Goal: Task Accomplishment & Management: Manage account settings

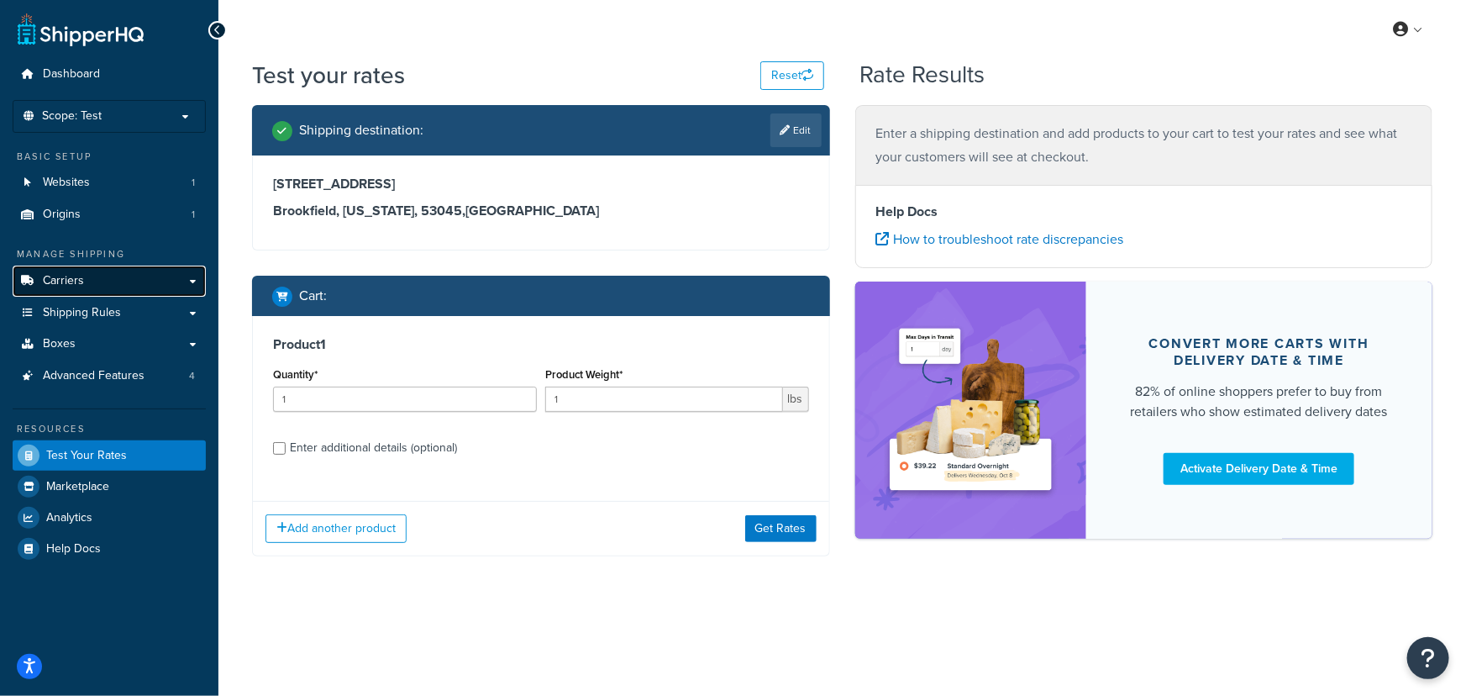
click at [81, 284] on span "Carriers" at bounding box center [63, 281] width 41 height 14
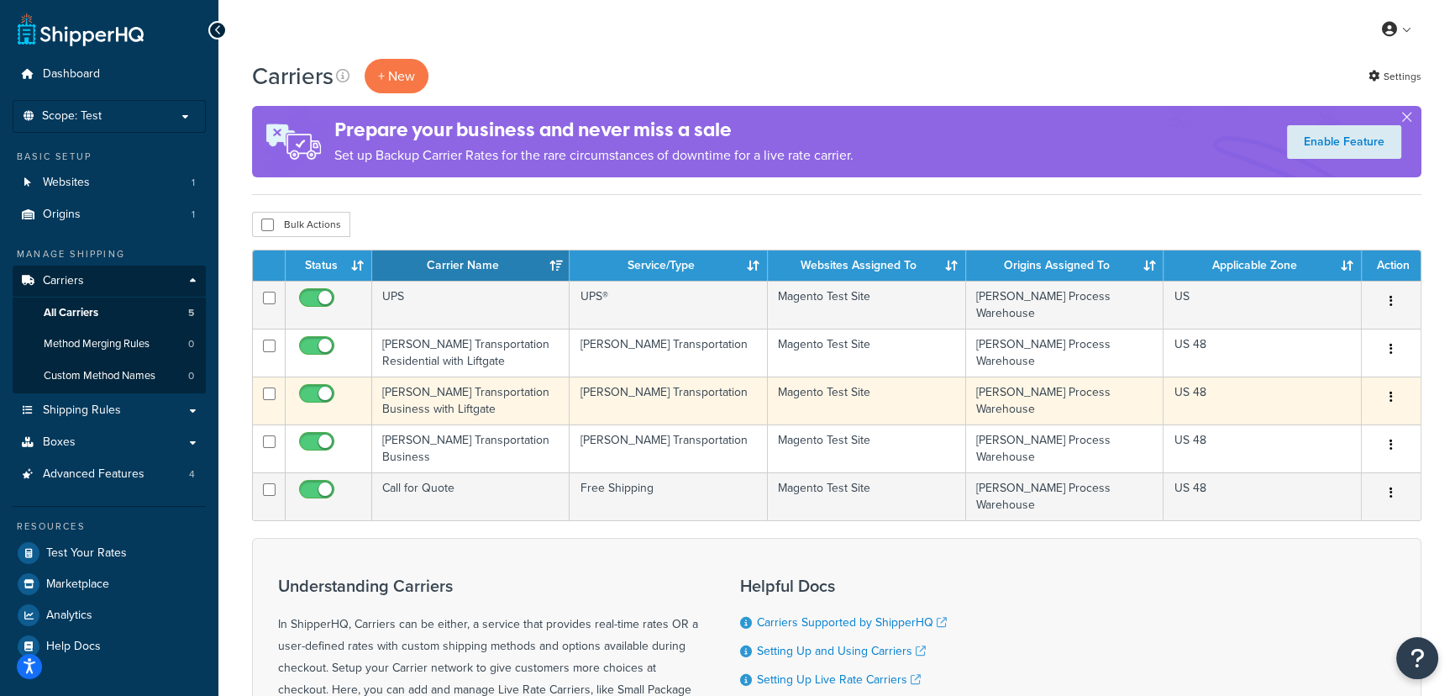
click at [444, 395] on td "Evans Transportation Business with Liftgate" at bounding box center [470, 400] width 197 height 48
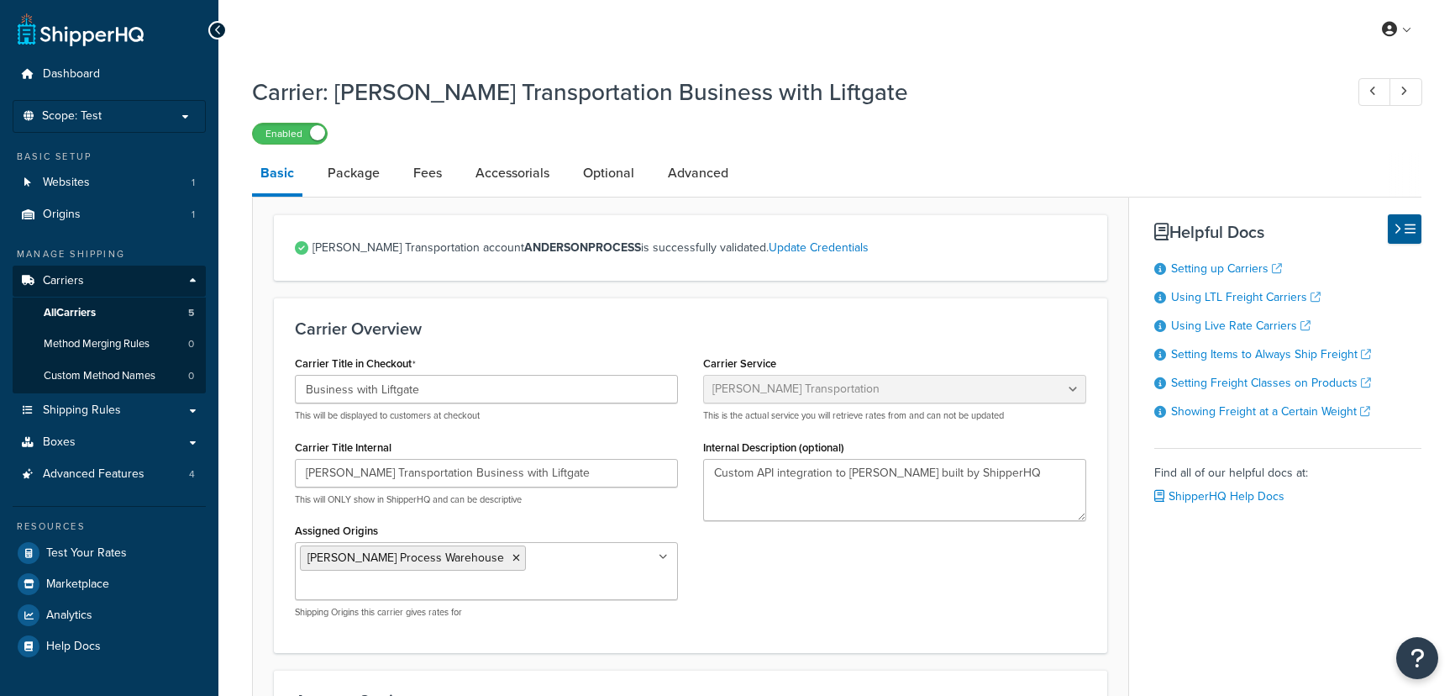
select select "evansFreight"
select select "PLT"
click at [509, 180] on link "Accessorials" at bounding box center [512, 173] width 91 height 40
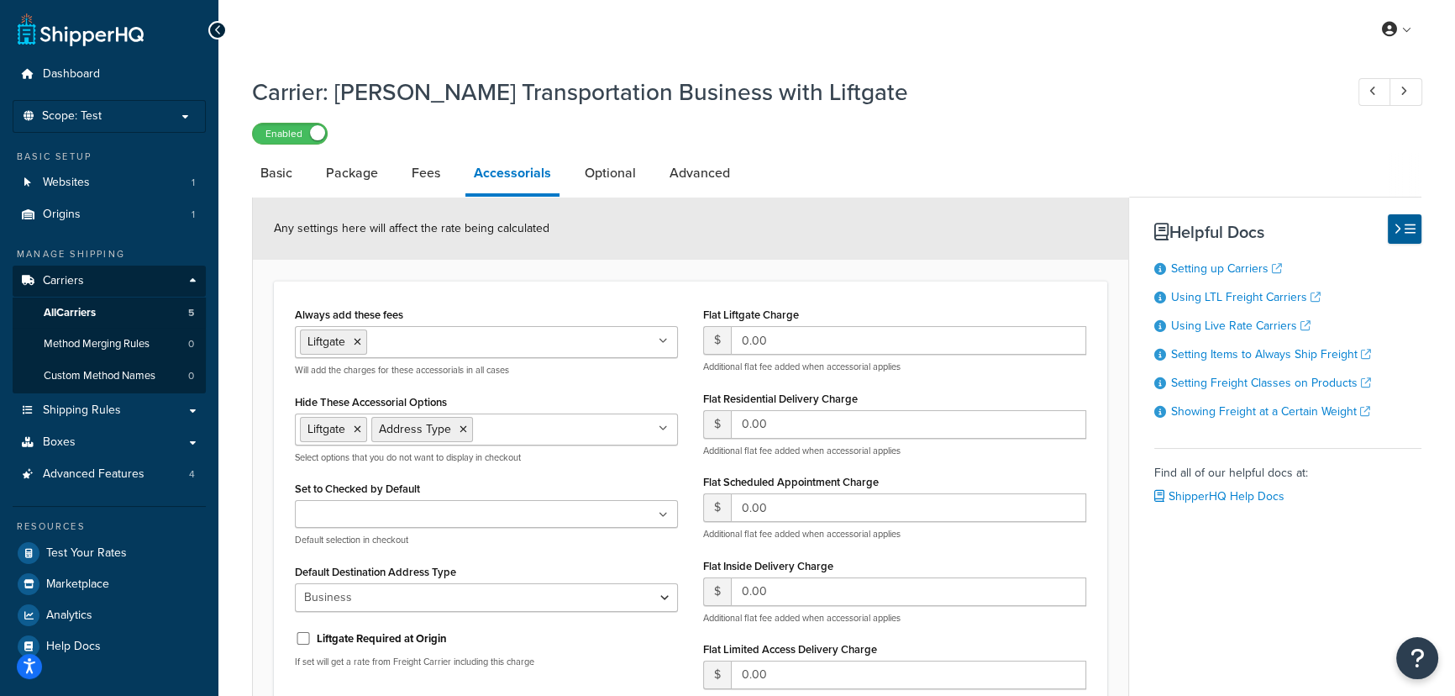
click at [670, 427] on ul "Liftgate Address Type" at bounding box center [486, 429] width 383 height 32
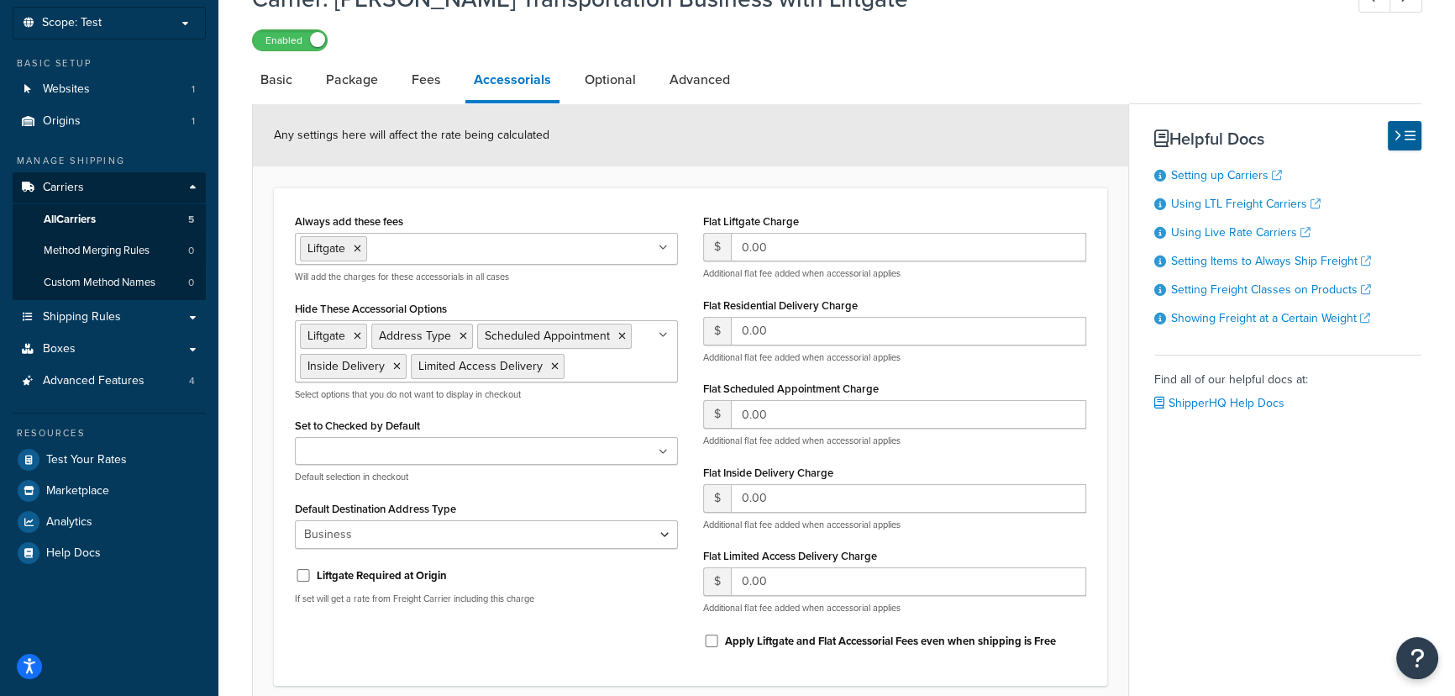
scroll to position [236, 0]
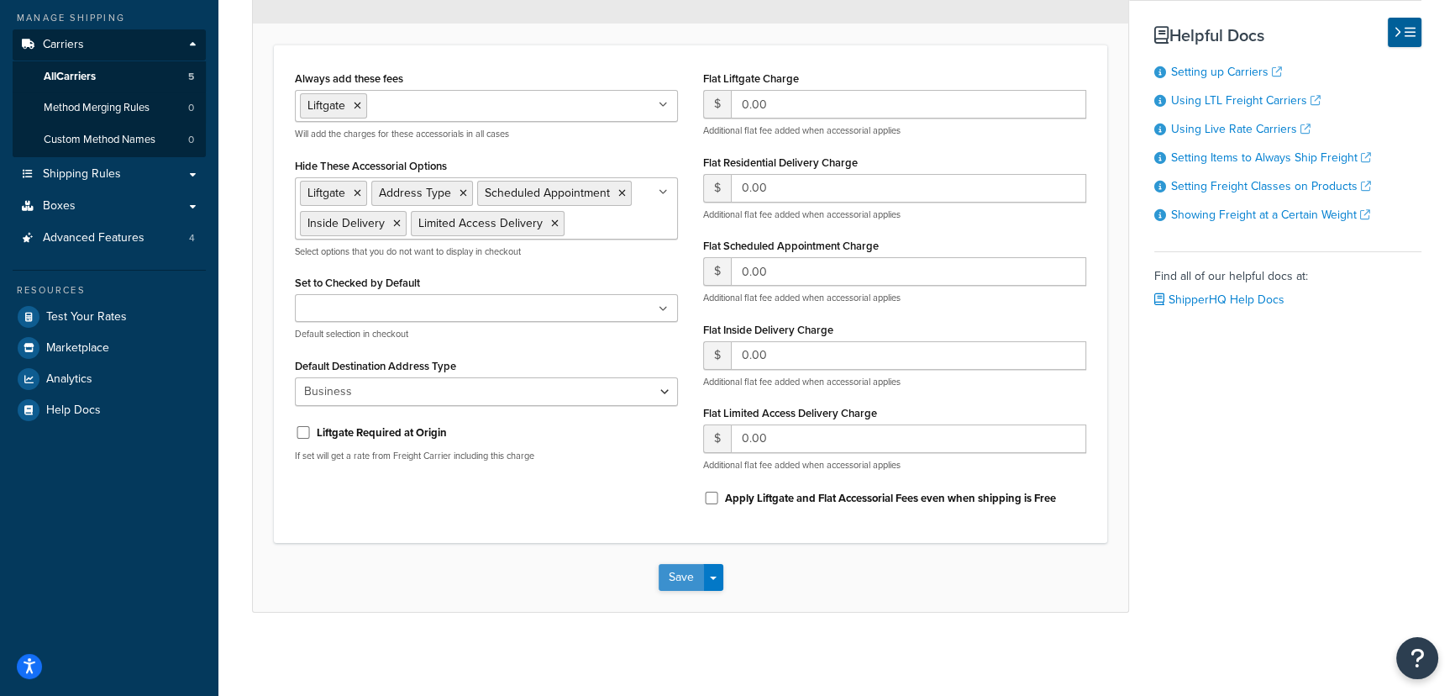
click at [680, 572] on button "Save" at bounding box center [681, 577] width 45 height 27
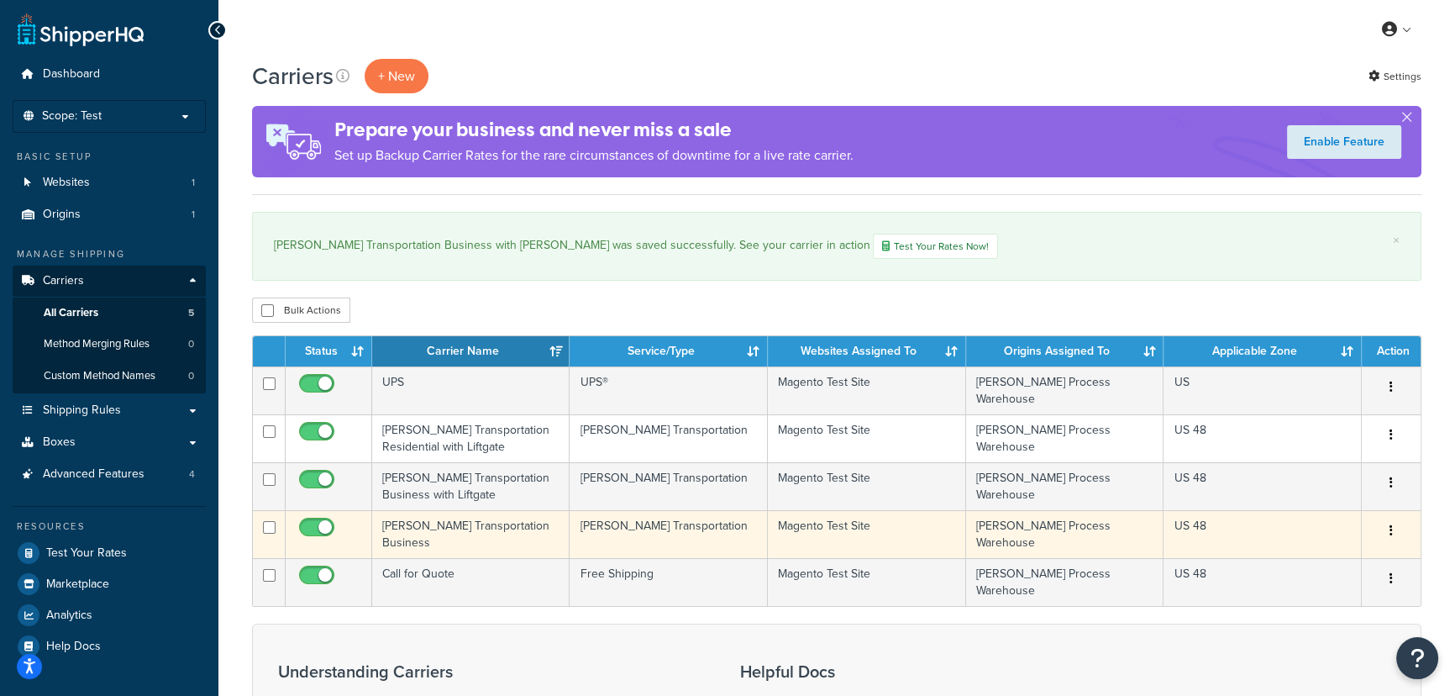
click at [428, 518] on td "Evans Transportation Business" at bounding box center [470, 534] width 197 height 48
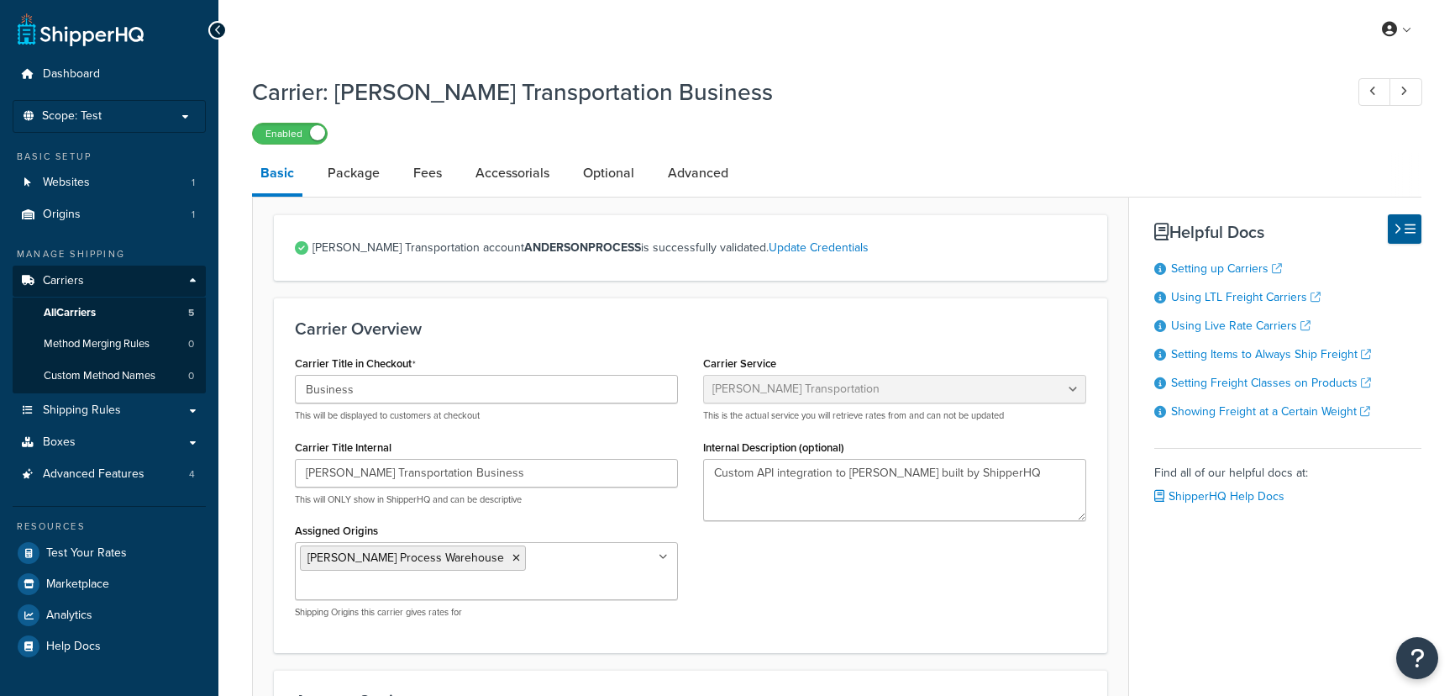
select select "evansFreight"
select select "PLT"
click at [517, 168] on link "Accessorials" at bounding box center [512, 173] width 91 height 40
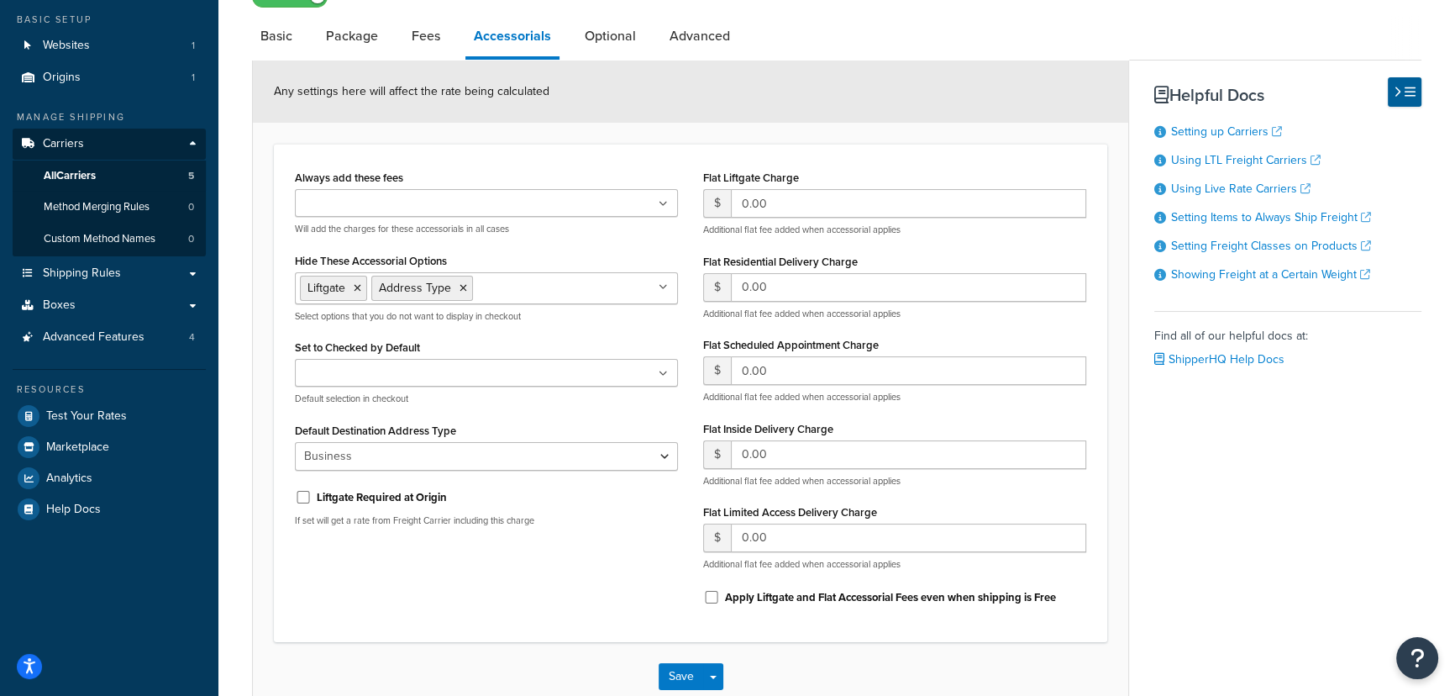
scroll to position [152, 0]
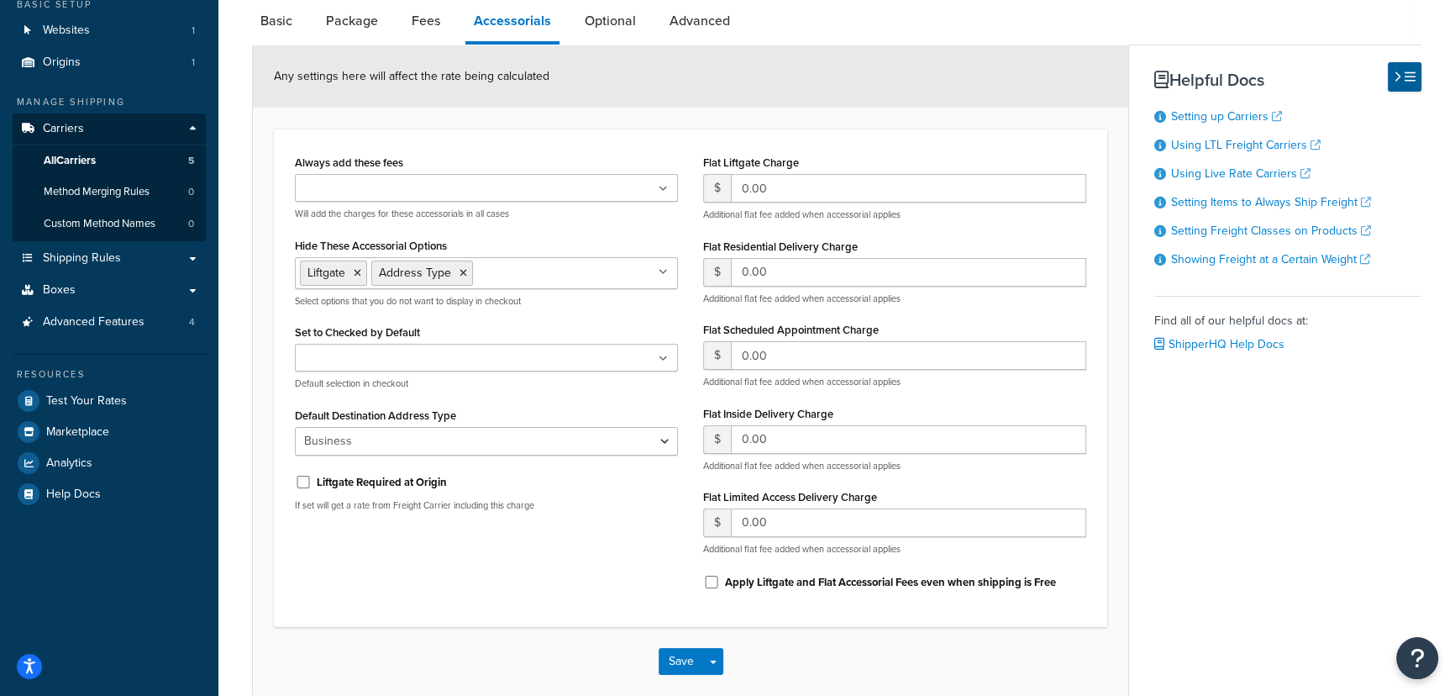
click at [659, 273] on icon at bounding box center [663, 272] width 9 height 10
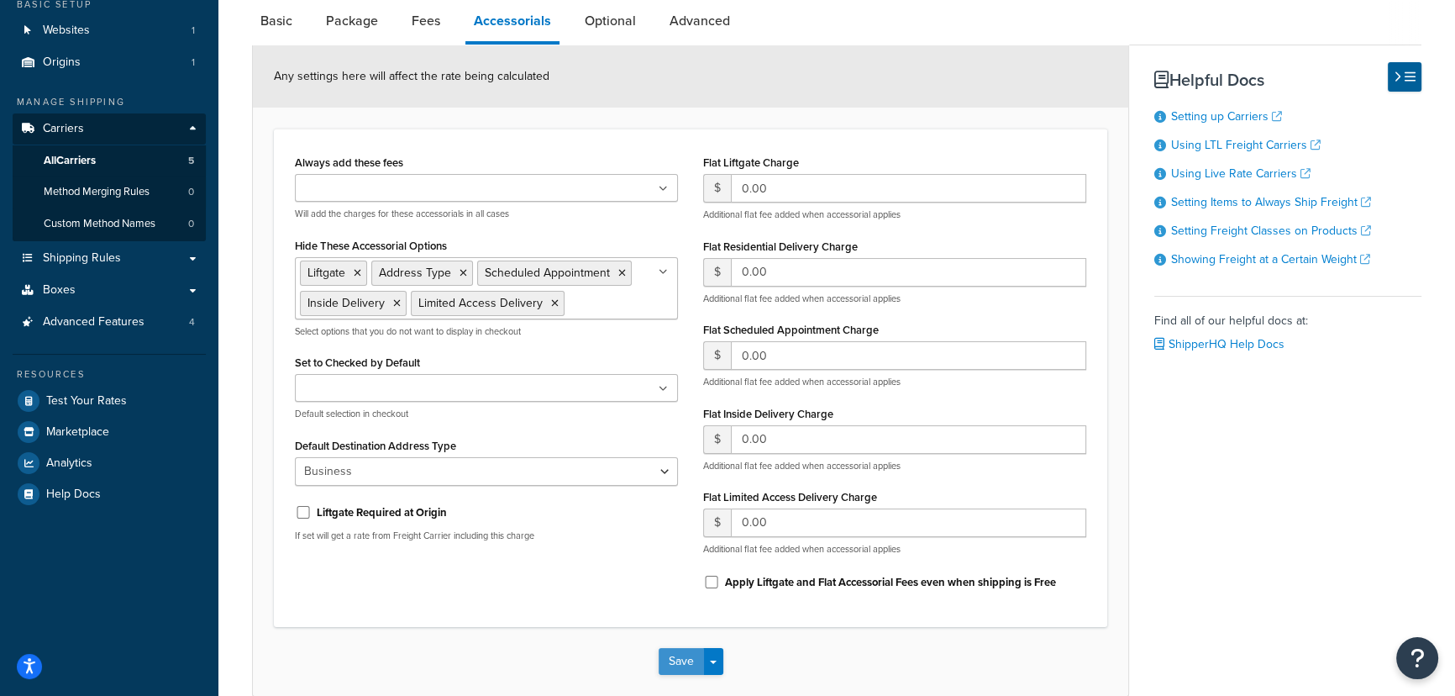
click at [675, 654] on button "Save" at bounding box center [681, 661] width 45 height 27
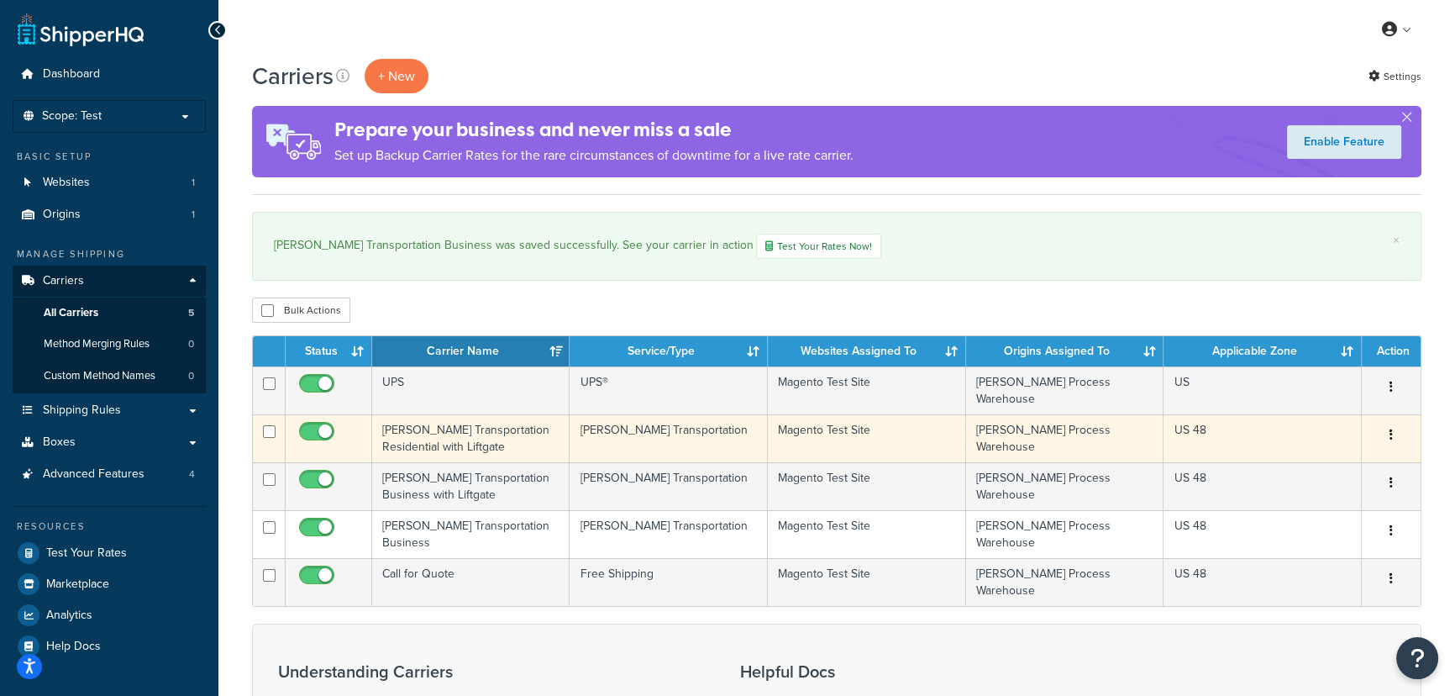
click at [435, 419] on td "Evans Transportation Residential with Liftgate" at bounding box center [470, 438] width 197 height 48
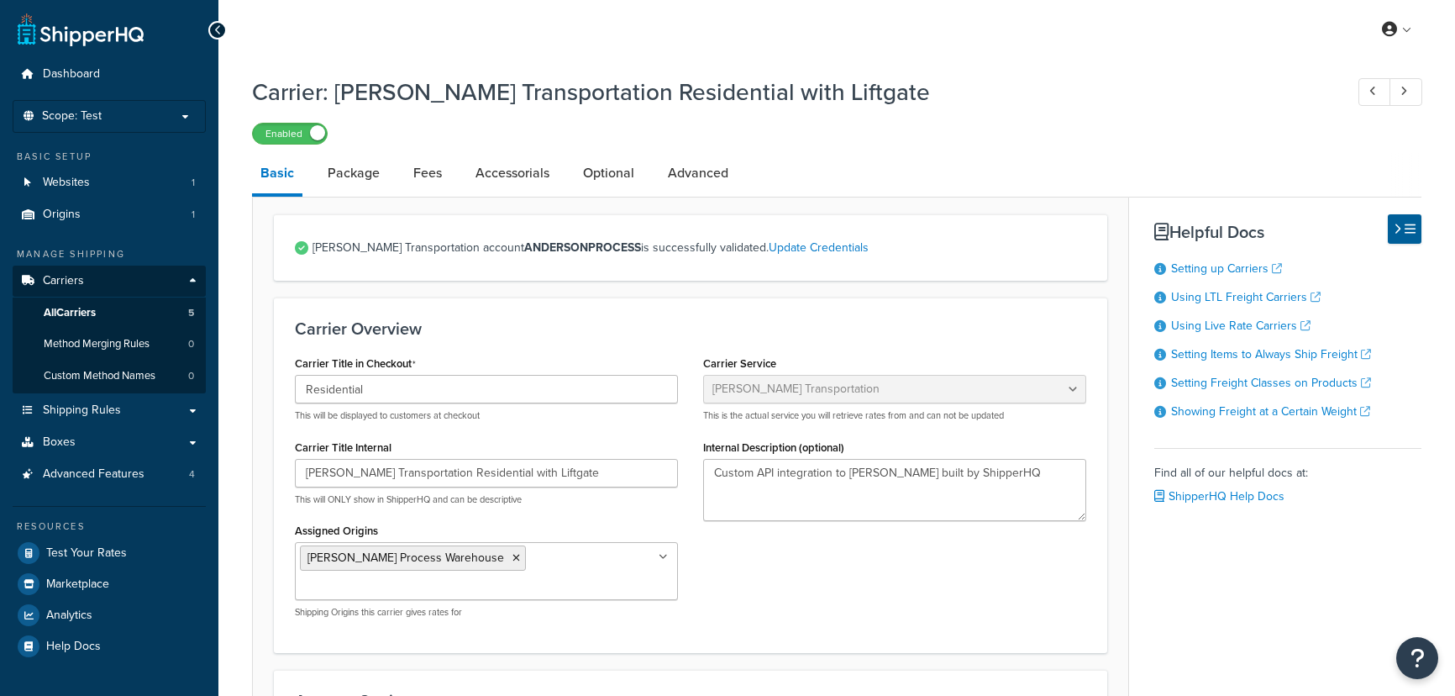
select select "evansFreight"
select select "PLT"
click at [512, 175] on link "Accessorials" at bounding box center [512, 173] width 91 height 40
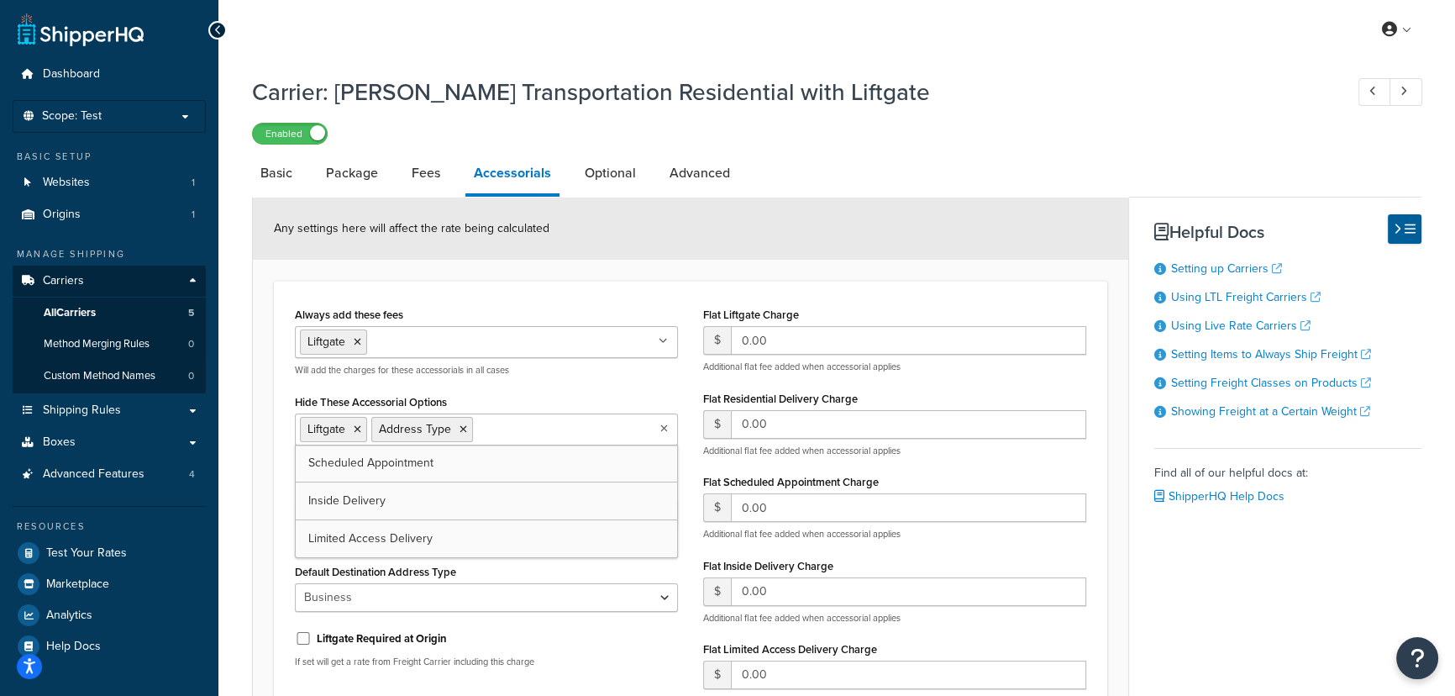
click at [674, 423] on ul "Liftgate Address Type" at bounding box center [486, 429] width 383 height 32
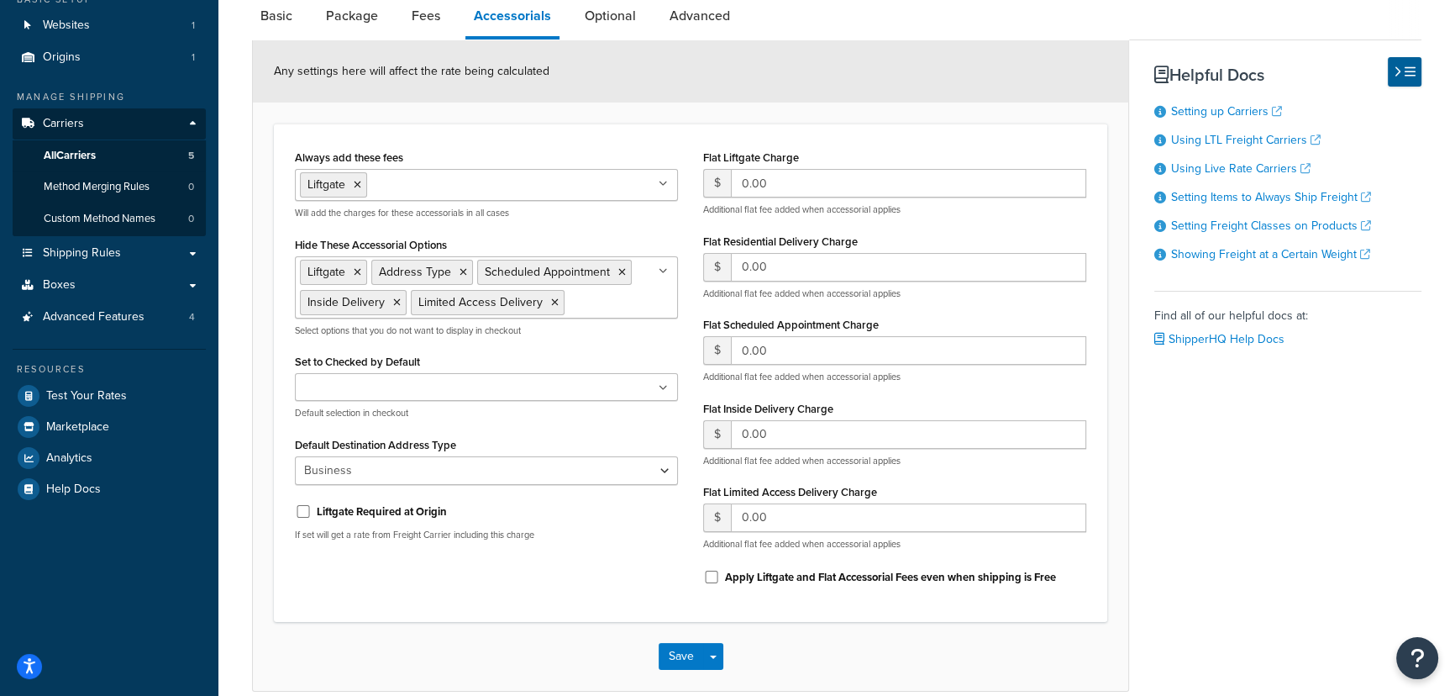
scroll to position [236, 0]
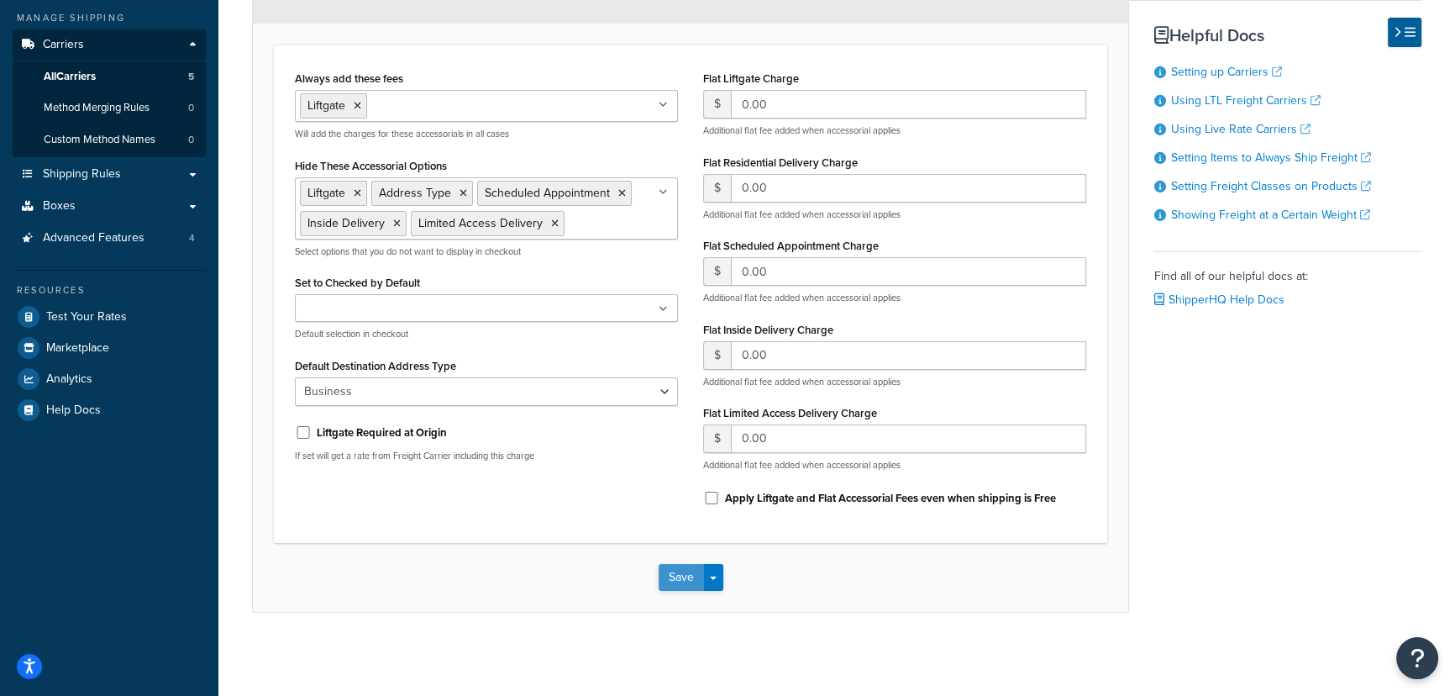
click at [682, 573] on button "Save" at bounding box center [681, 577] width 45 height 27
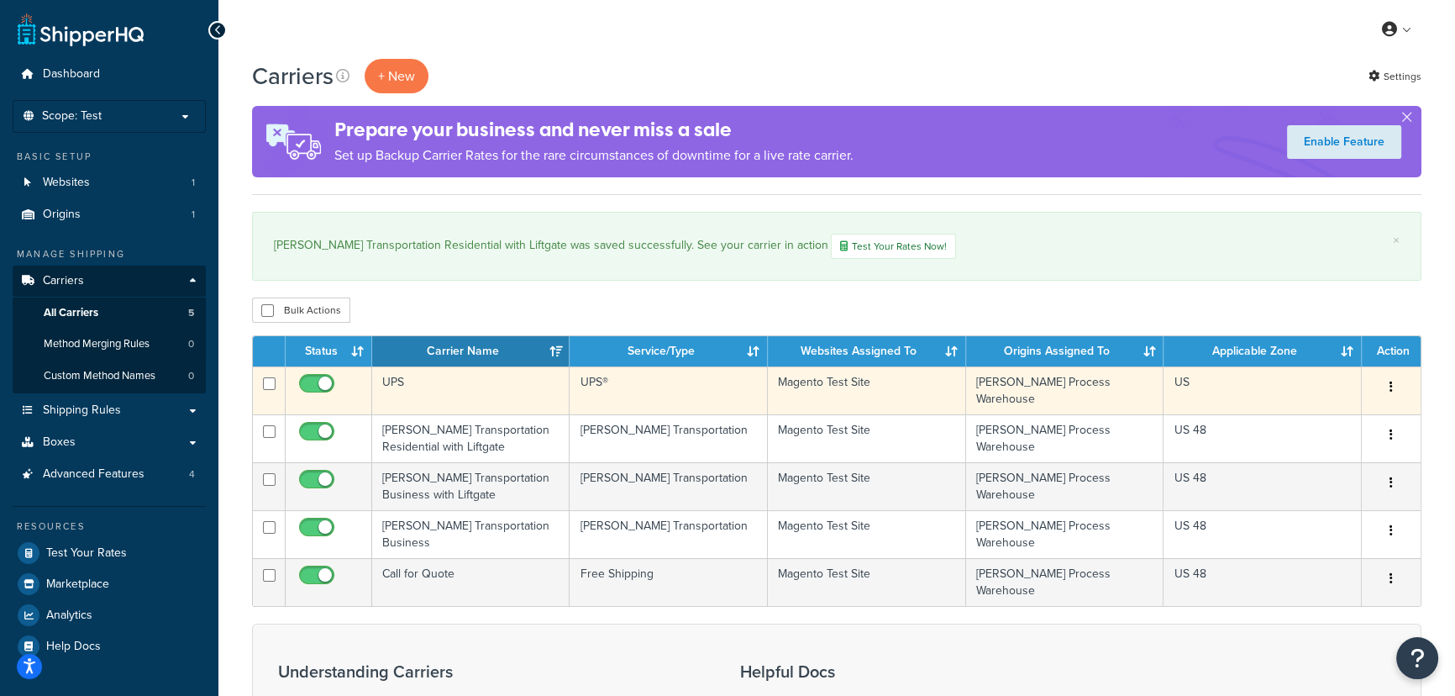
click at [400, 378] on td "UPS" at bounding box center [470, 390] width 197 height 48
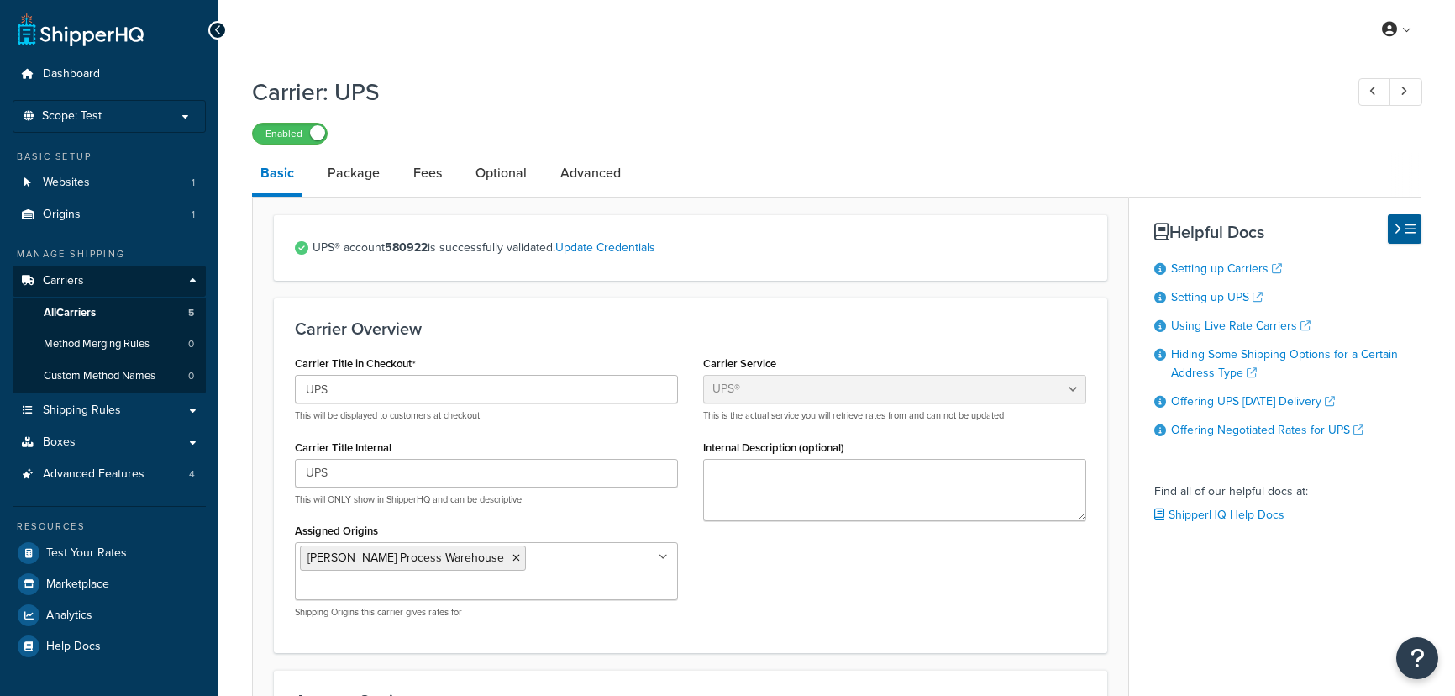
select select "ups"
click at [495, 179] on link "Optional" at bounding box center [501, 173] width 68 height 40
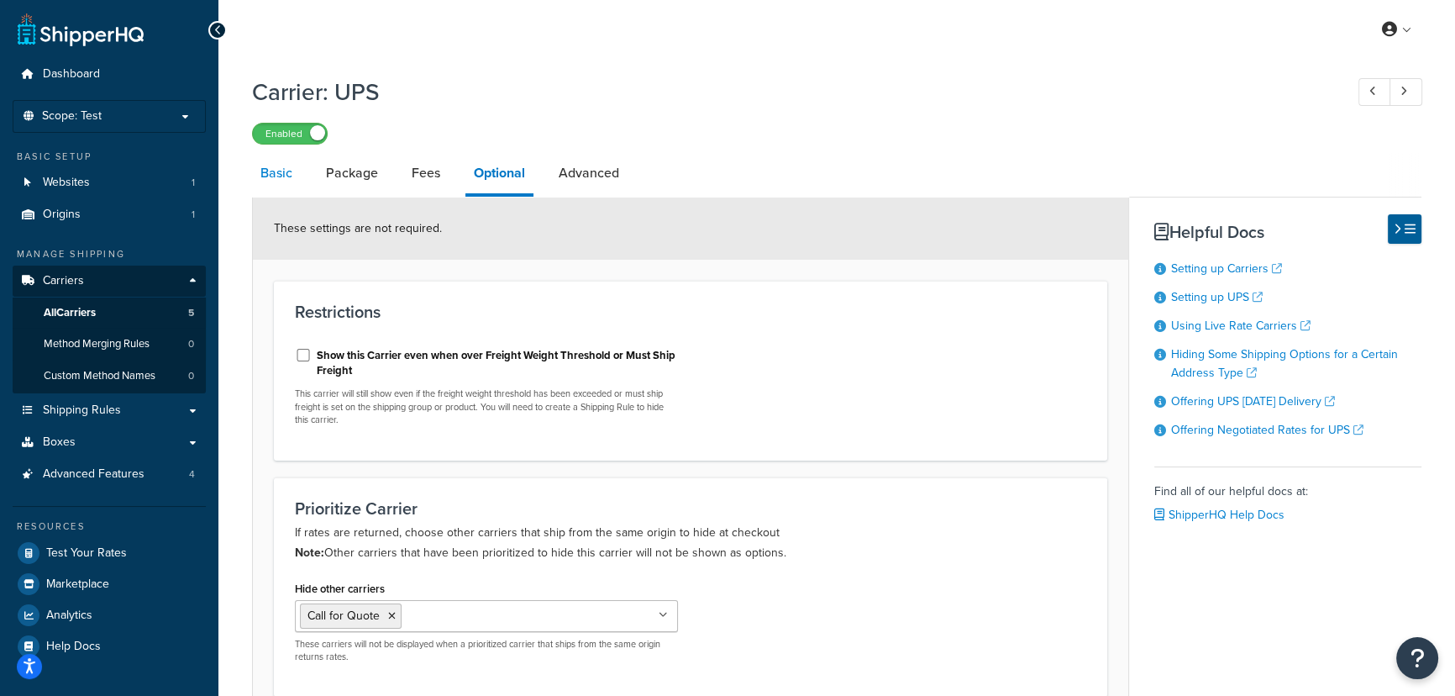
click at [280, 171] on link "Basic" at bounding box center [276, 173] width 49 height 40
select select "ups"
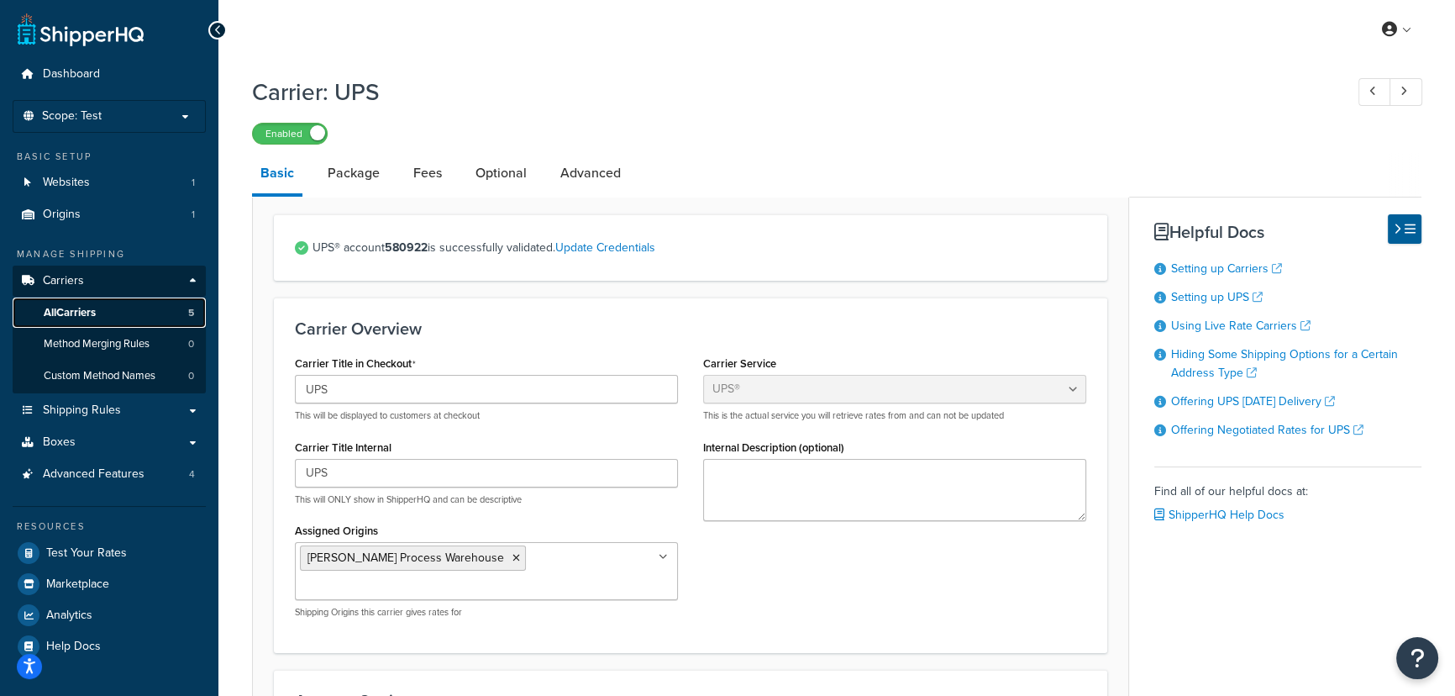
click at [87, 302] on link "All Carriers 5" at bounding box center [109, 312] width 193 height 31
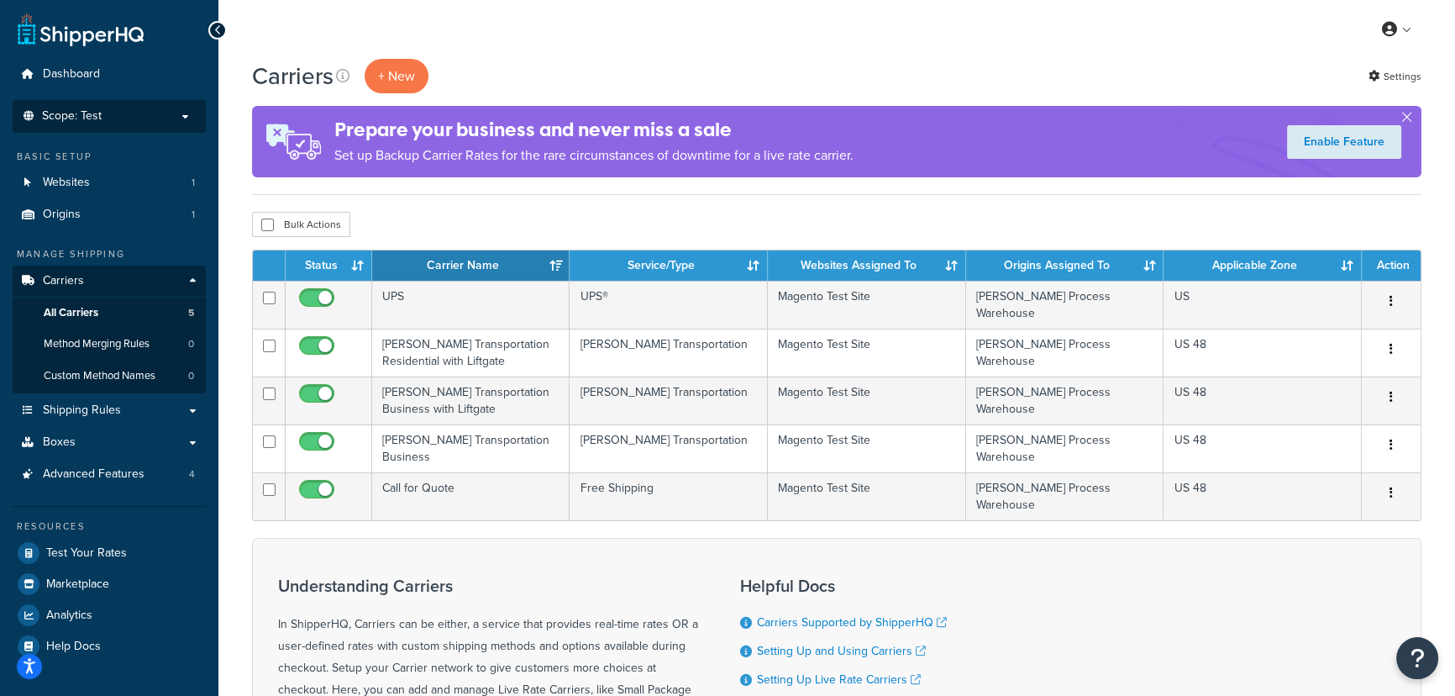
click at [113, 122] on p "Scope: Test" at bounding box center [109, 116] width 178 height 14
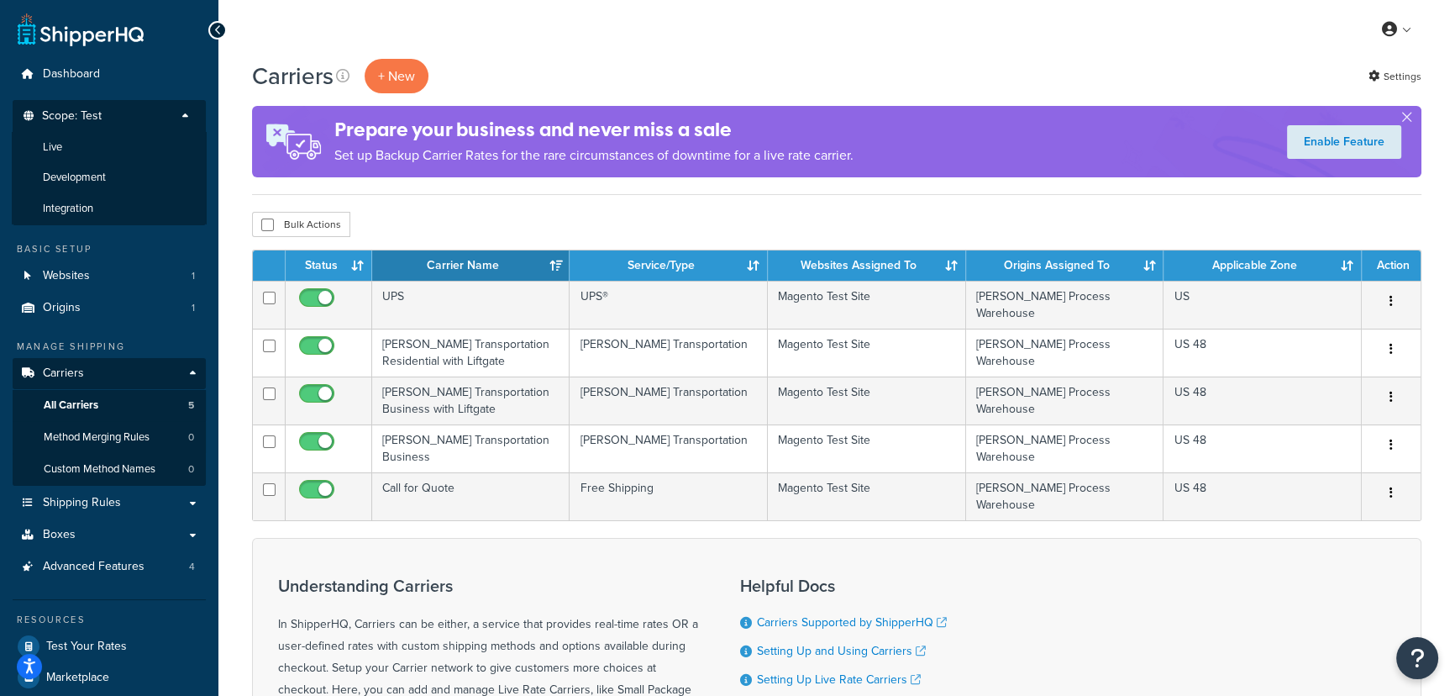
click at [113, 122] on p "Scope: Test" at bounding box center [109, 120] width 178 height 23
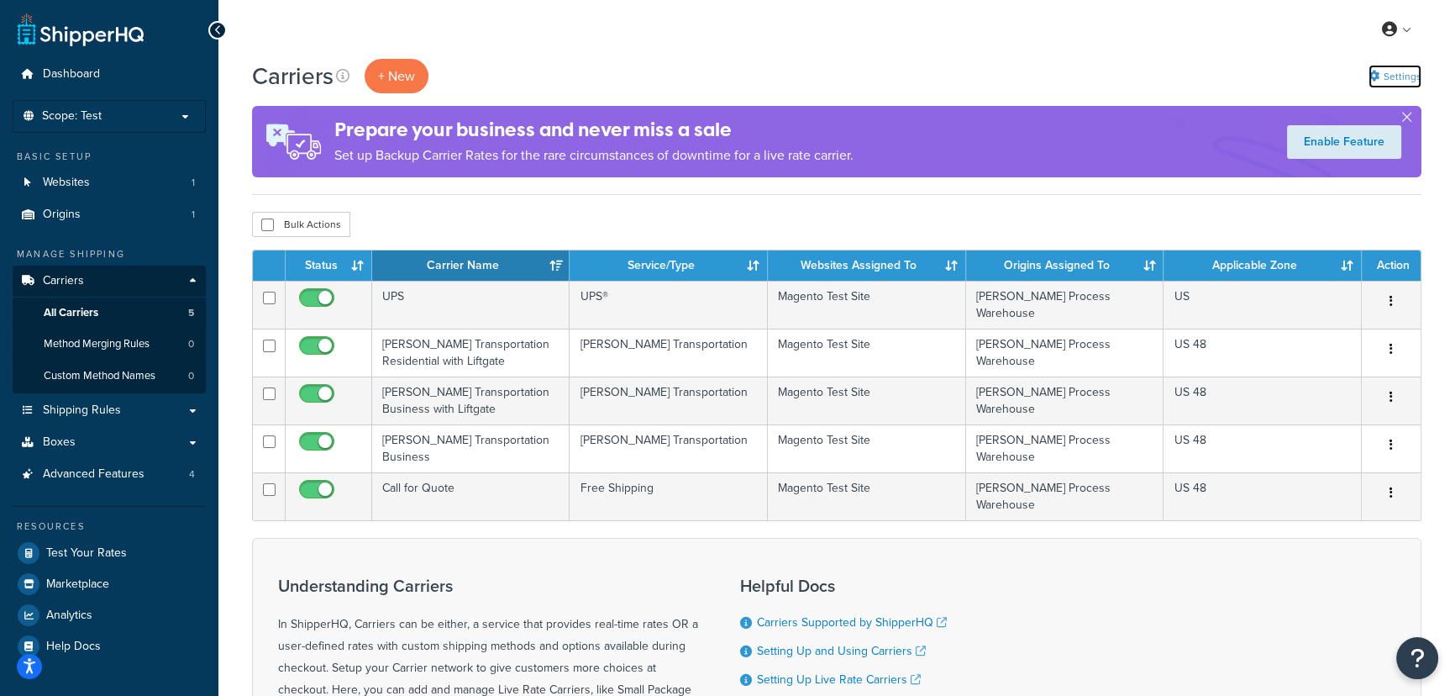
click at [1390, 74] on link "Settings" at bounding box center [1394, 77] width 53 height 24
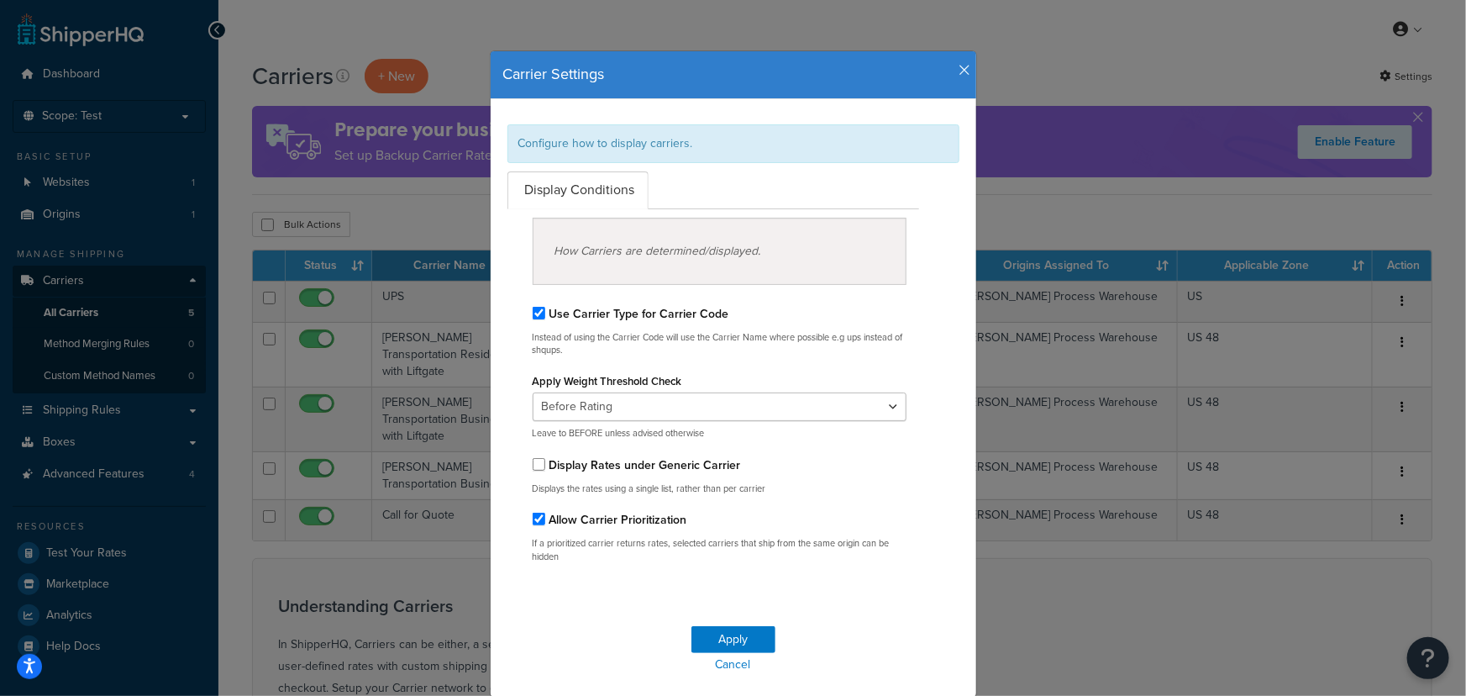
click at [959, 67] on icon "button" at bounding box center [965, 70] width 12 height 15
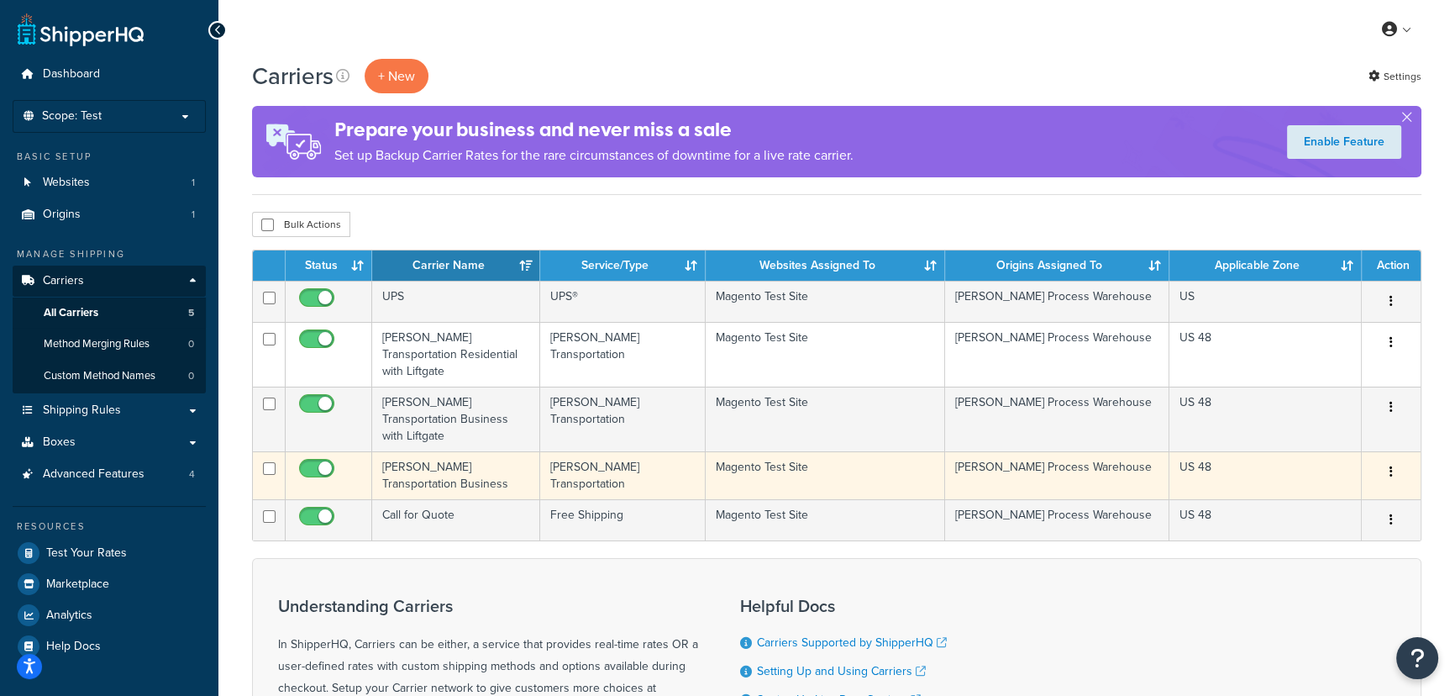
click at [417, 451] on td "[PERSON_NAME] Transportation Business" at bounding box center [456, 475] width 168 height 48
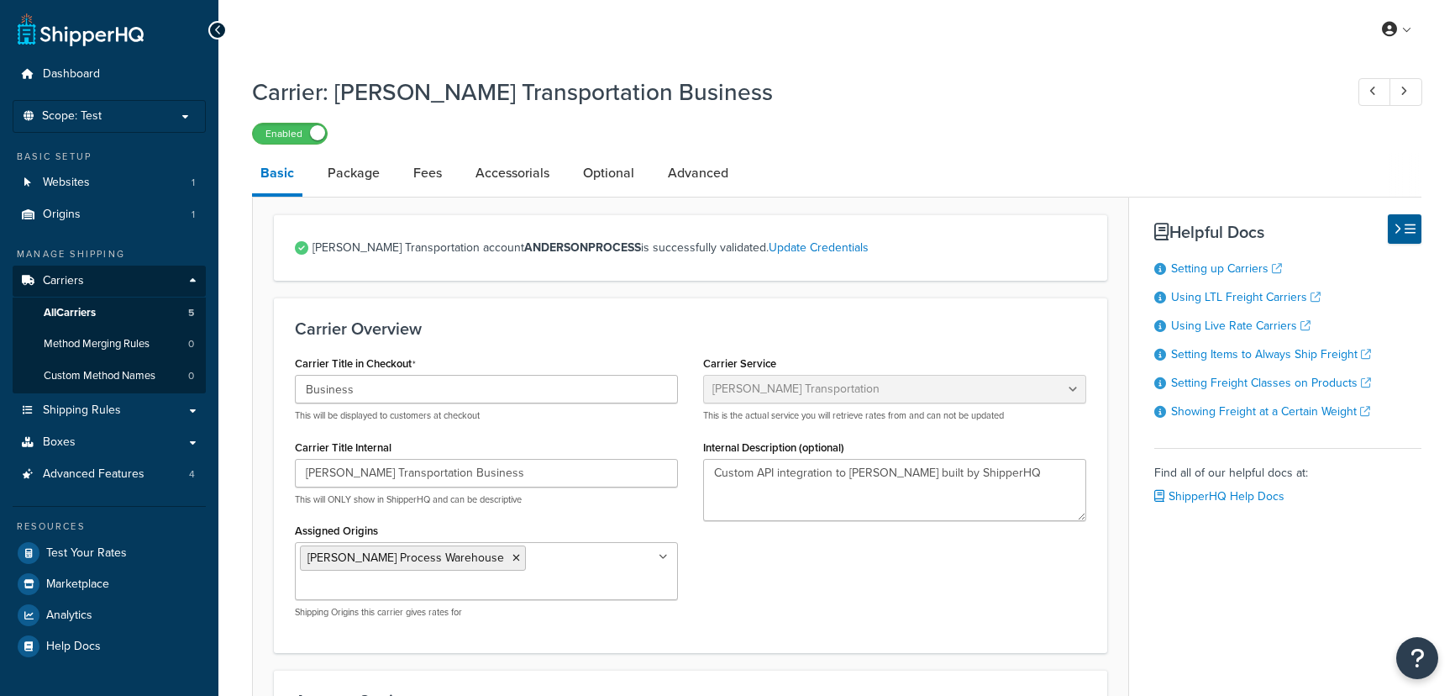
select select "evansFreight"
select select "PLT"
click at [523, 176] on link "Accessorials" at bounding box center [512, 173] width 91 height 40
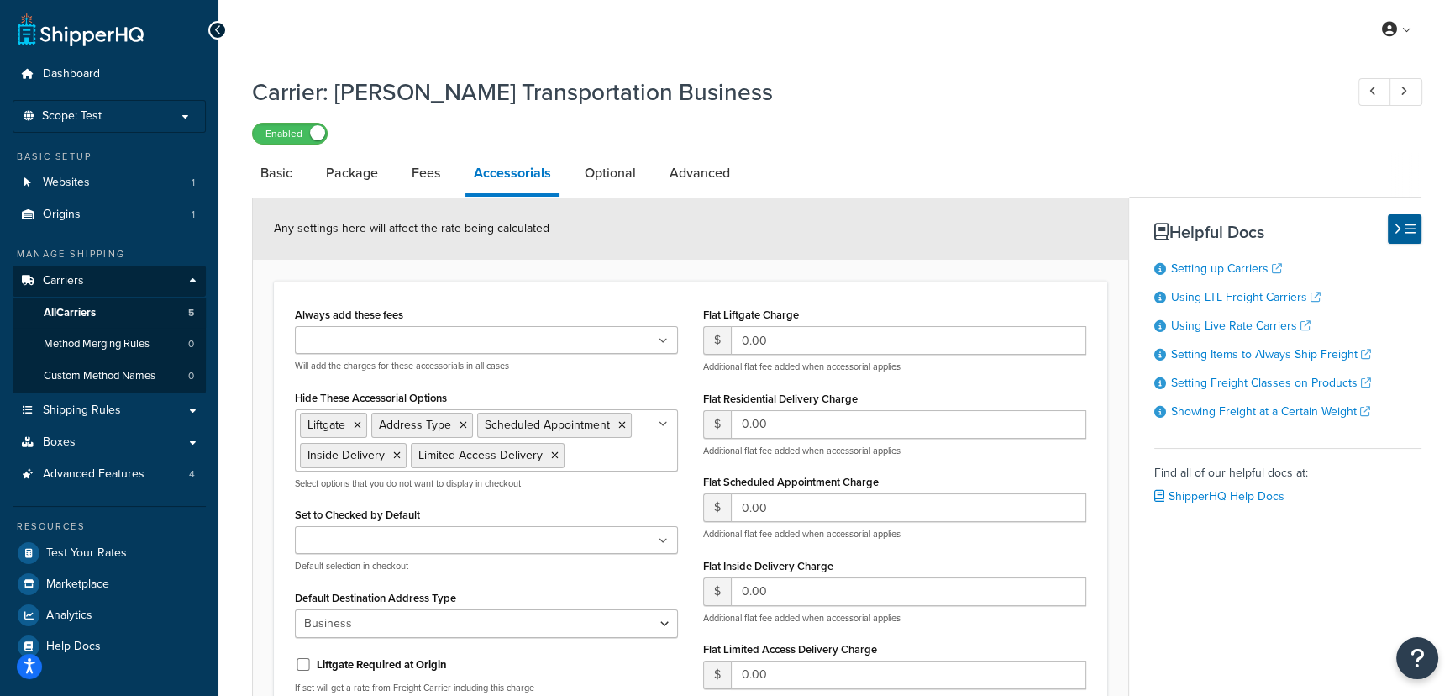
select select "evansFreight"
select select "PLT"
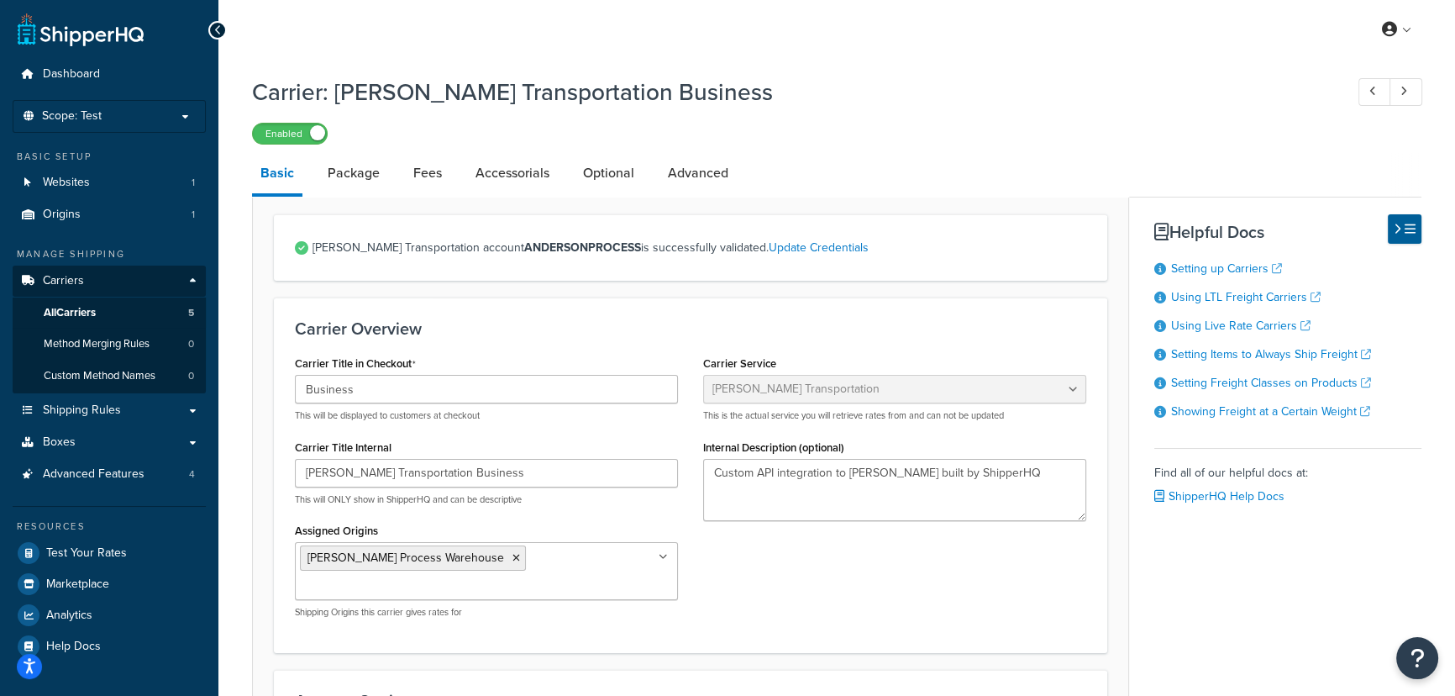
drag, startPoint x: 376, startPoint y: 231, endPoint x: 366, endPoint y: 225, distance: 11.7
click at [77, 307] on span "All Carriers" at bounding box center [70, 313] width 52 height 14
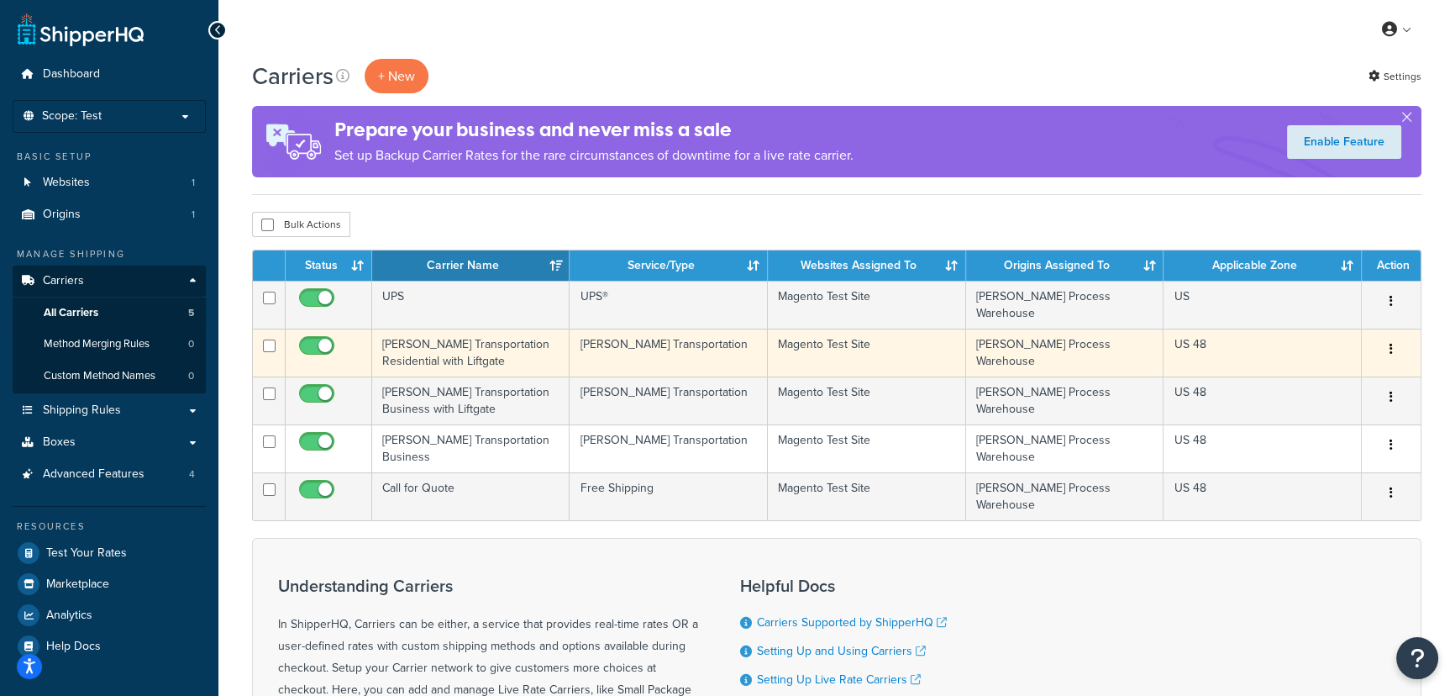
click at [445, 338] on td "[PERSON_NAME] Transportation Residential with Liftgate" at bounding box center [470, 352] width 197 height 48
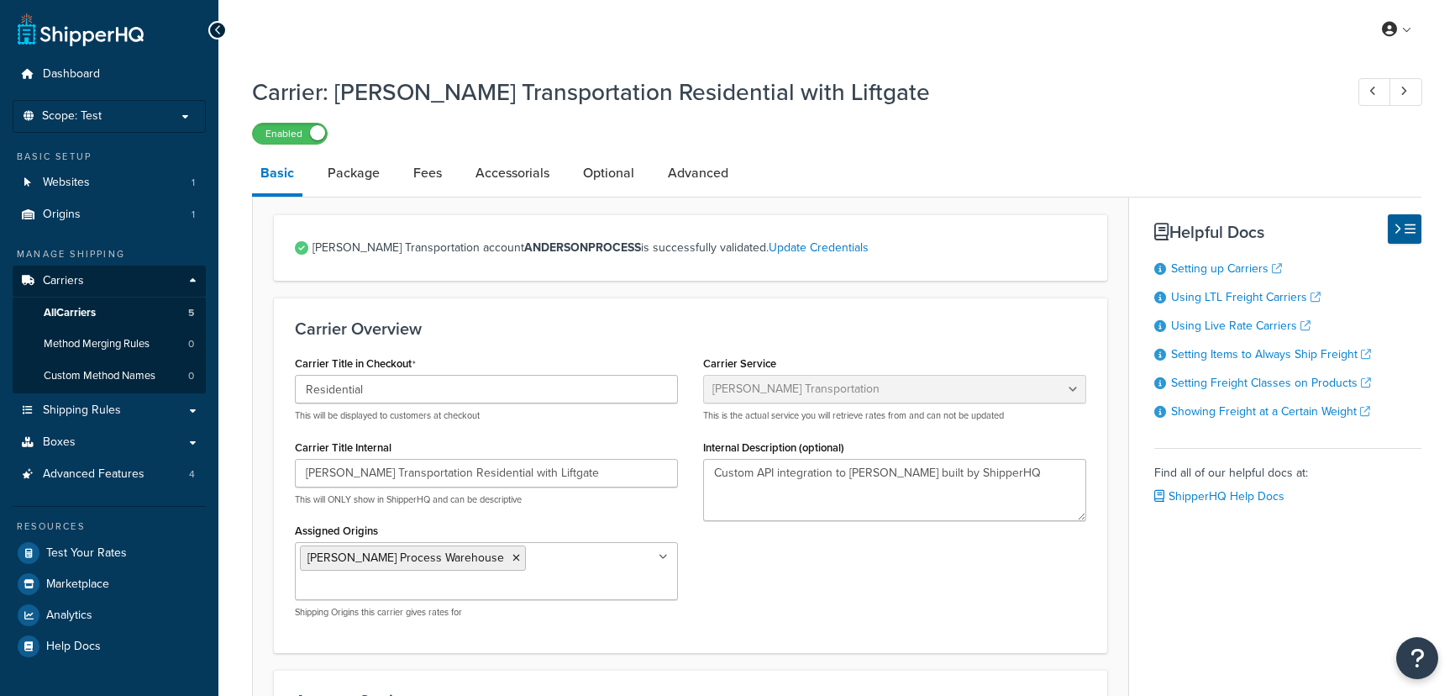
select select "evansFreight"
select select "PLT"
click at [611, 173] on link "Optional" at bounding box center [609, 173] width 68 height 40
select select "85"
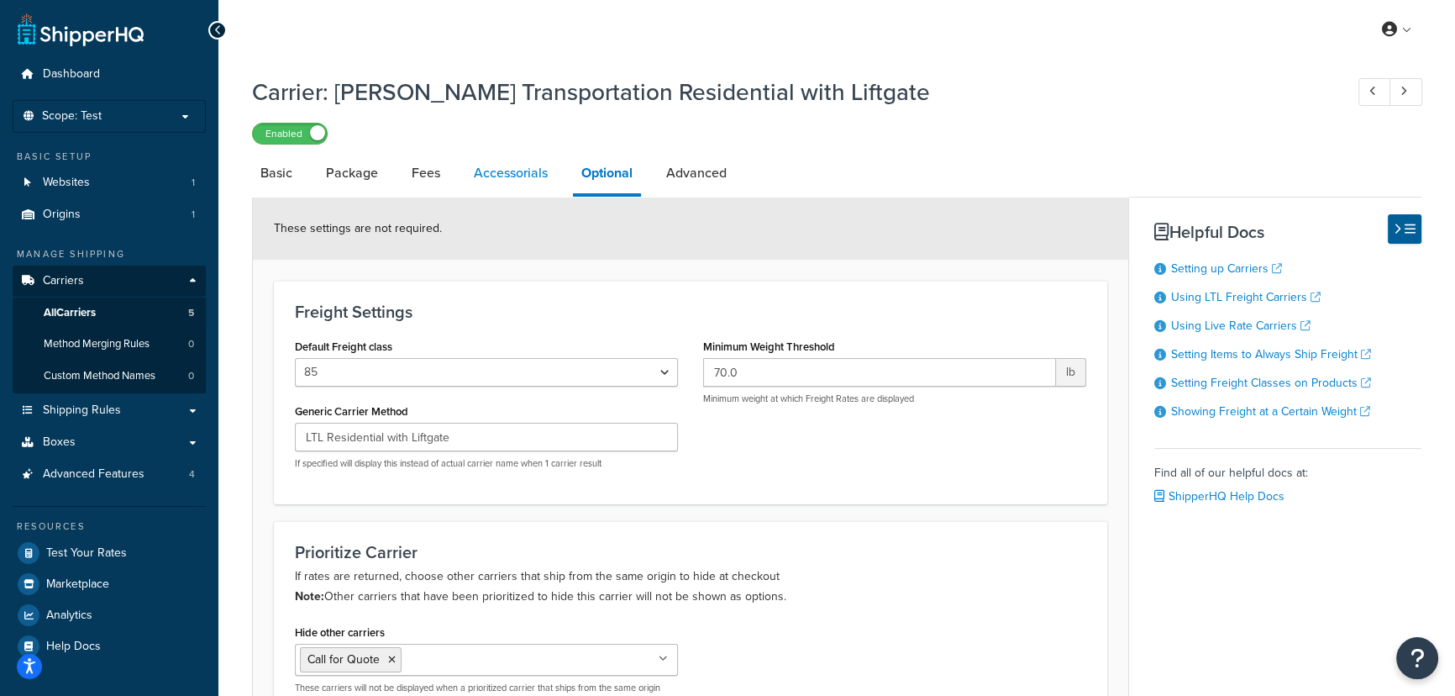
click at [504, 175] on link "Accessorials" at bounding box center [510, 173] width 91 height 40
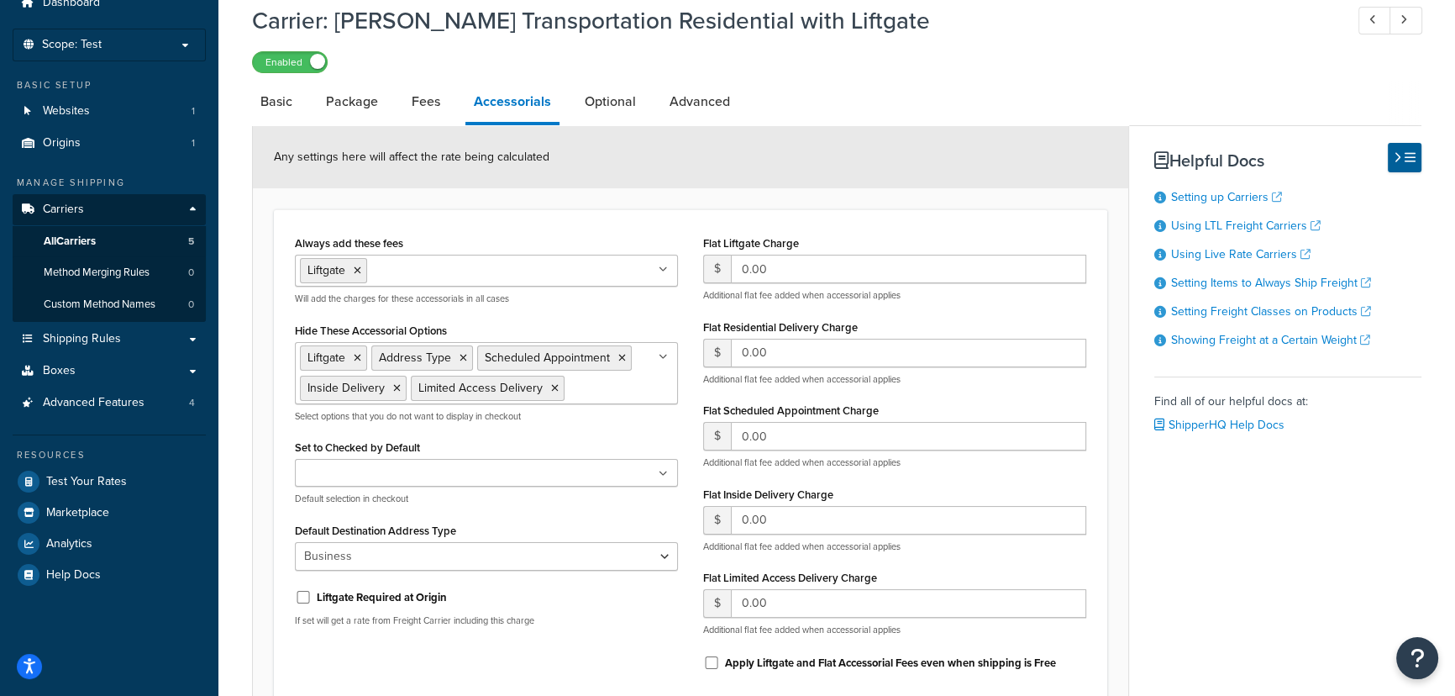
scroll to position [236, 0]
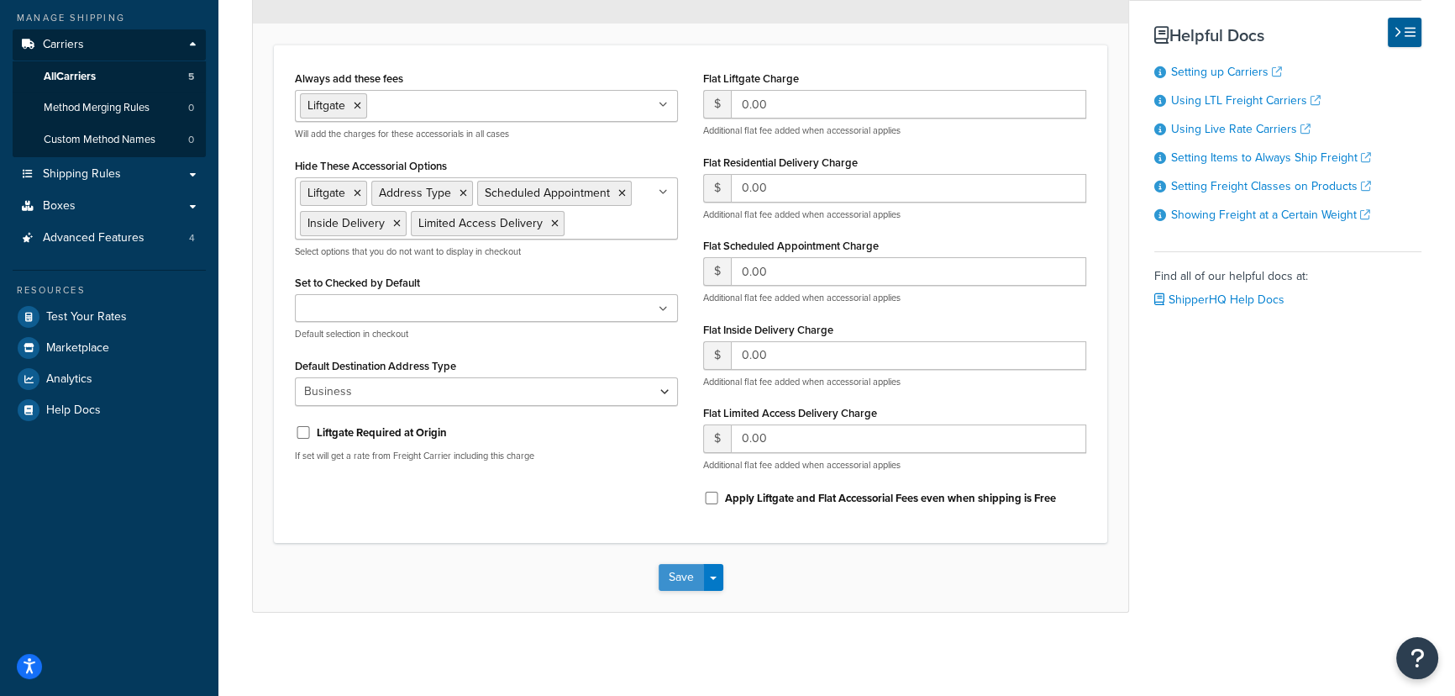
click at [677, 573] on button "Save" at bounding box center [681, 577] width 45 height 27
